Goal: Task Accomplishment & Management: Use online tool/utility

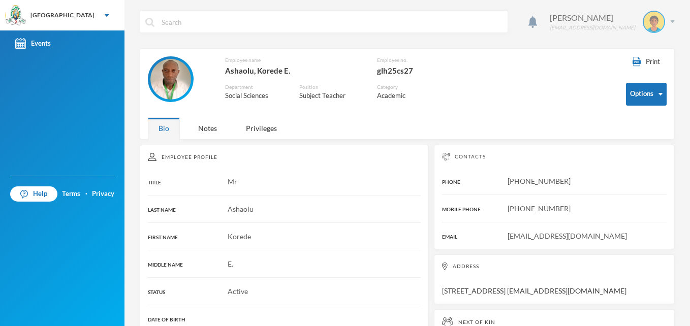
click at [670, 22] on img at bounding box center [672, 21] width 5 height 3
click at [651, 74] on button "Logout" at bounding box center [640, 74] width 46 height 15
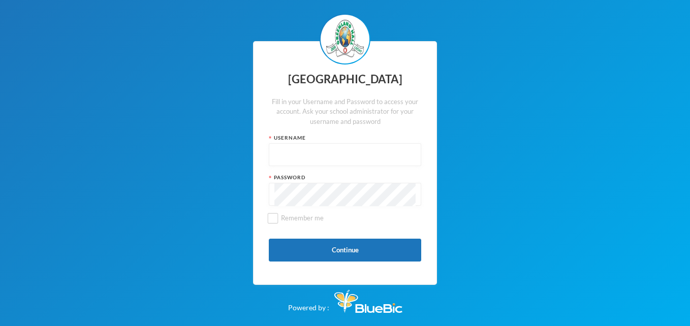
type input "glh25cs27"
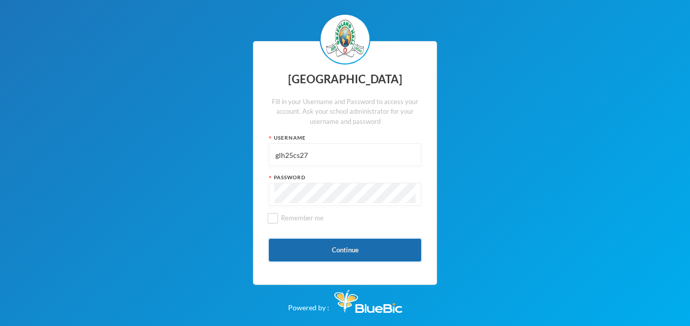
click at [341, 248] on button "Continue" at bounding box center [345, 250] width 152 height 23
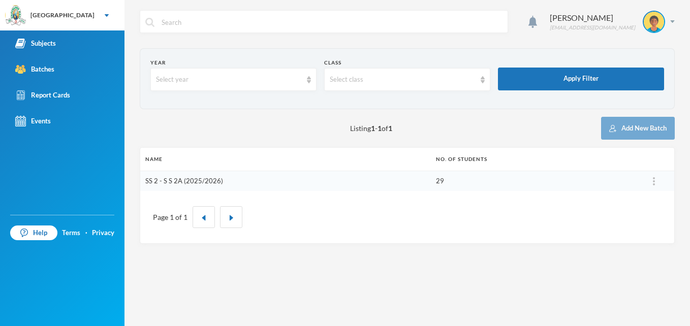
click at [192, 180] on link "SS 2 - S S 2A (2025/2026)" at bounding box center [184, 181] width 78 height 8
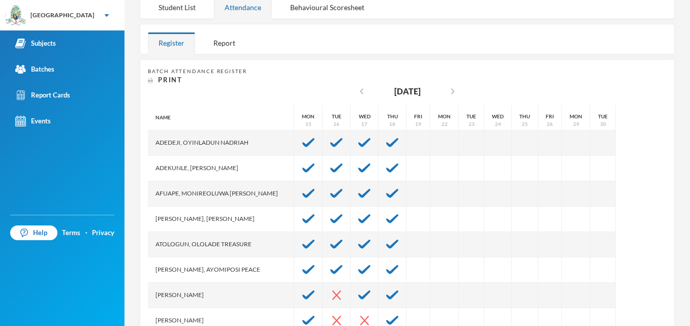
scroll to position [163, 0]
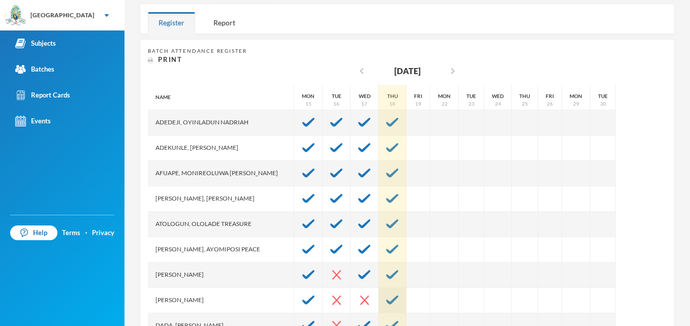
click at [386, 302] on img at bounding box center [392, 300] width 12 height 9
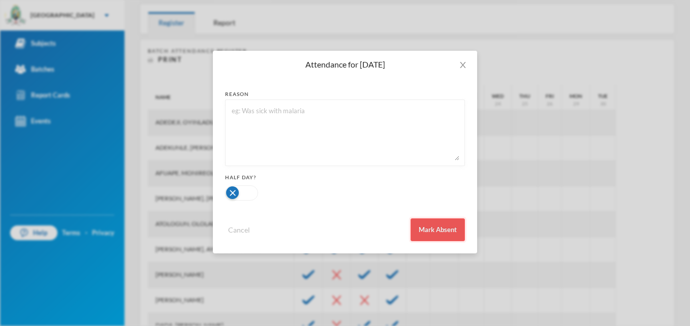
click at [439, 229] on button "Mark Absent" at bounding box center [438, 230] width 54 height 23
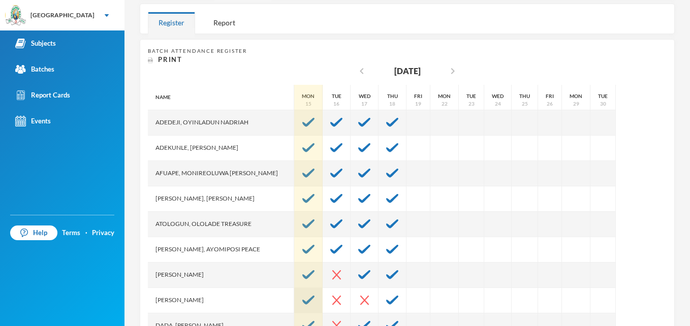
click at [302, 302] on img at bounding box center [308, 300] width 12 height 9
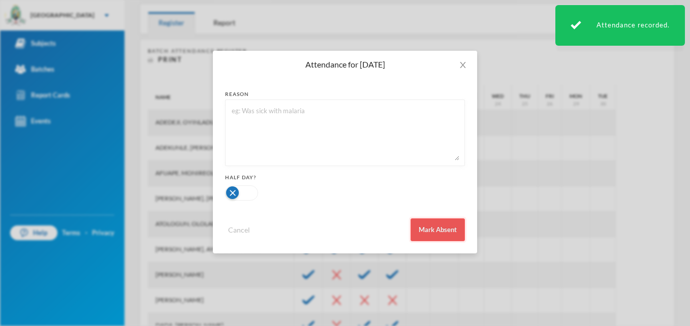
click at [440, 230] on button "Mark Absent" at bounding box center [438, 230] width 54 height 23
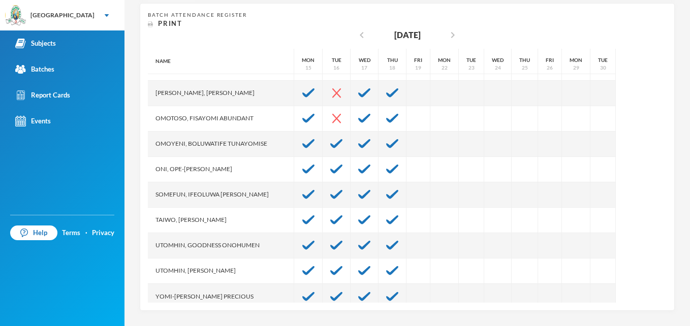
scroll to position [508, 0]
